Goal: Navigation & Orientation: Go to known website

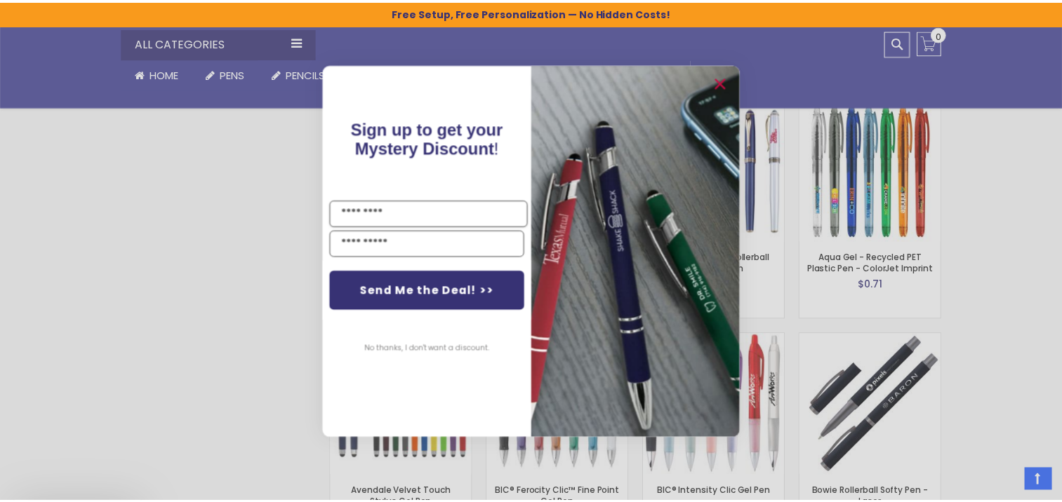
scroll to position [2300, 0]
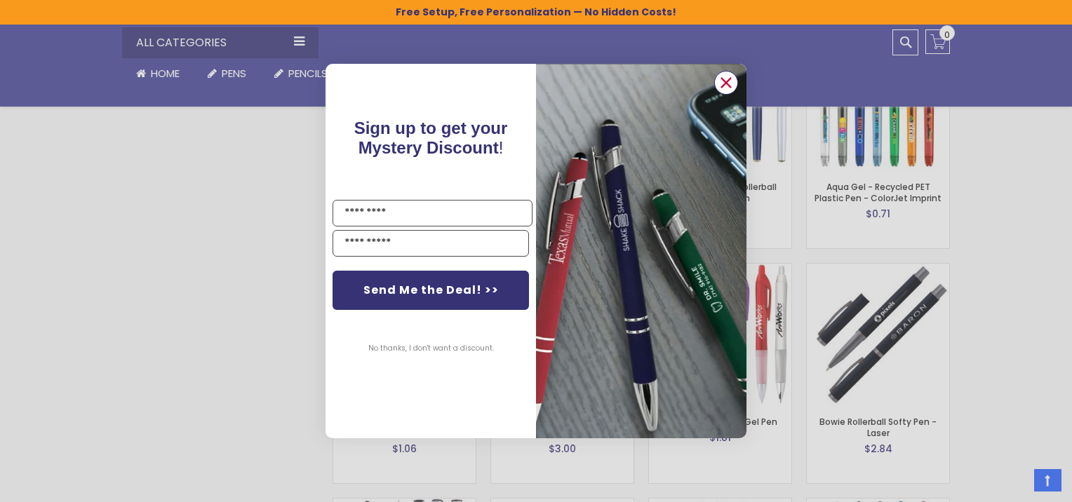
click at [724, 79] on circle "Close dialog" at bounding box center [726, 82] width 21 height 21
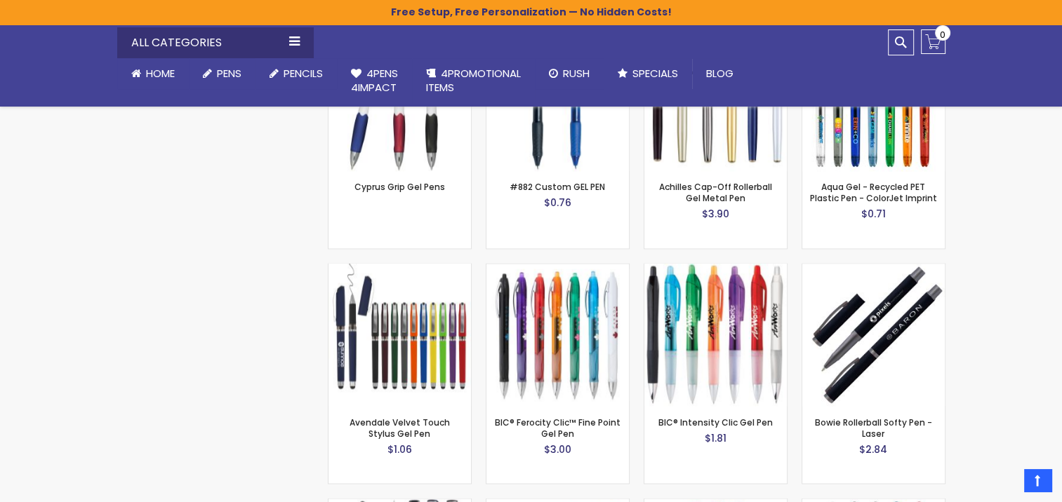
click at [149, 73] on span "Home" at bounding box center [160, 73] width 29 height 15
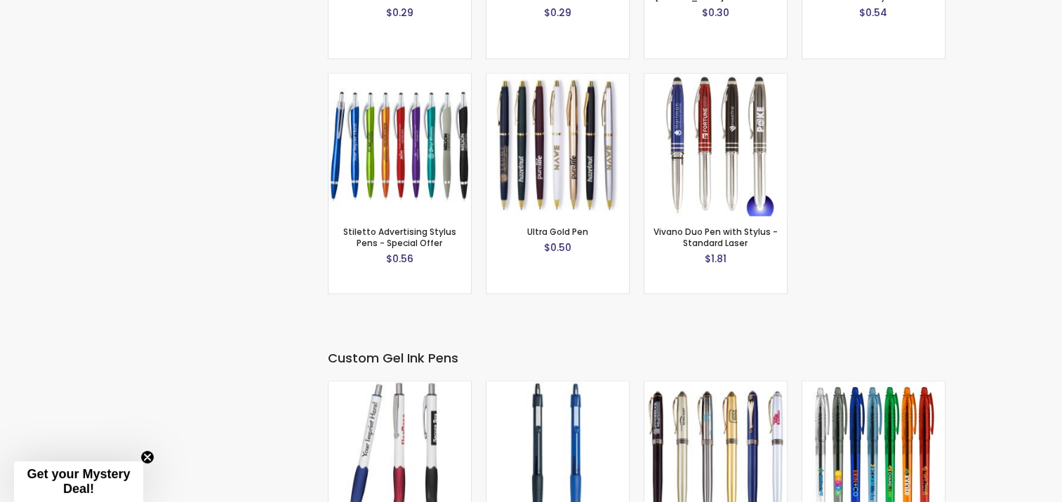
scroll to position [2579, 0]
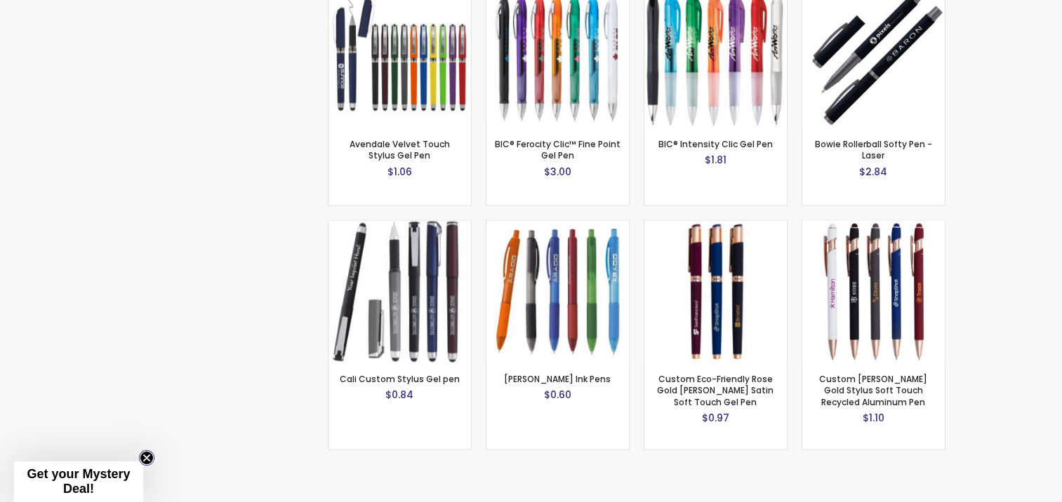
click at [148, 457] on circle "Close teaser" at bounding box center [146, 458] width 13 height 13
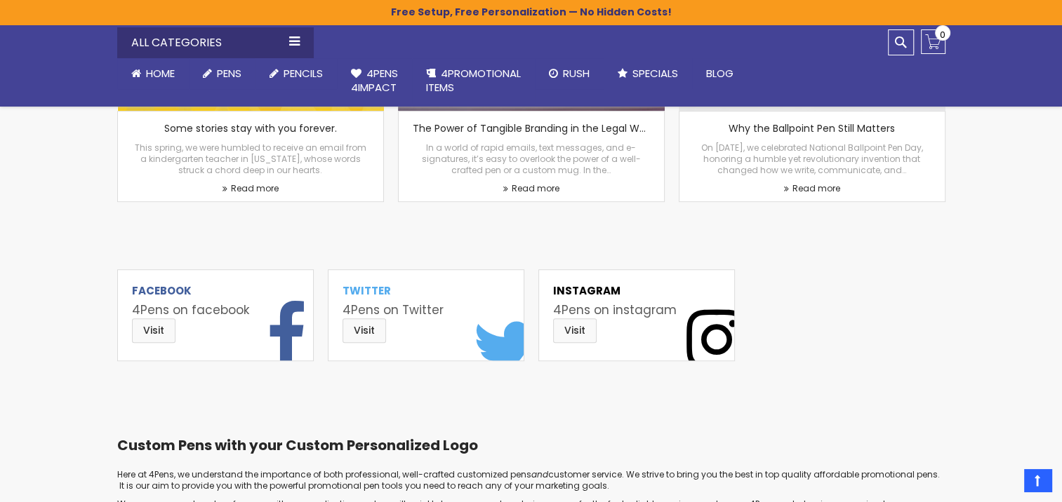
scroll to position [6320, 0]
